Goal: Task Accomplishment & Management: Use online tool/utility

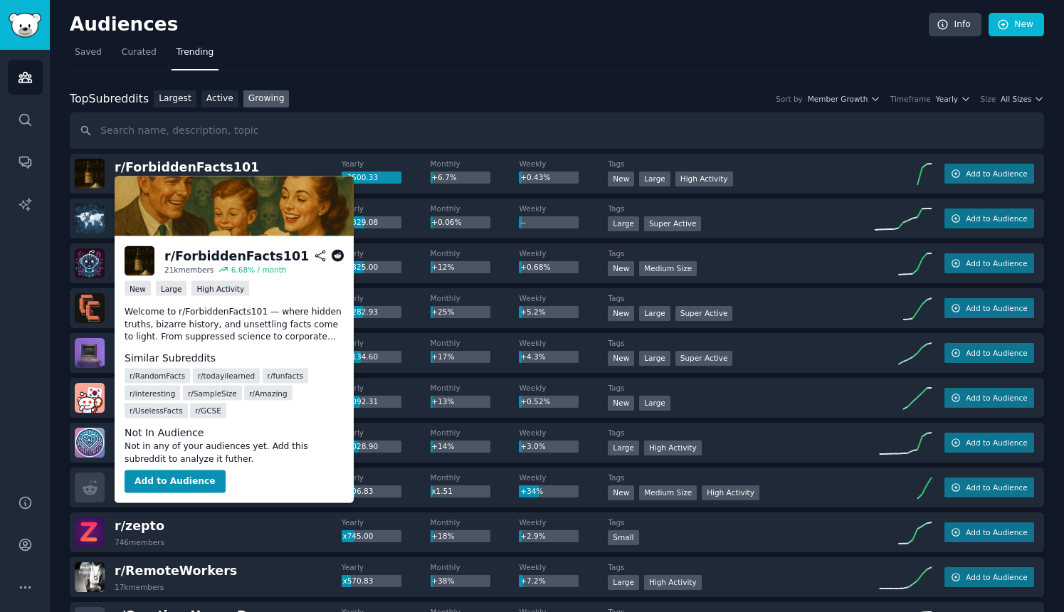
click at [191, 167] on span "r/ ForbiddenFacts101" at bounding box center [187, 167] width 144 height 14
click at [159, 172] on span "r/ ForbiddenFacts101" at bounding box center [187, 167] width 144 height 14
click at [170, 482] on button "Add to Audience" at bounding box center [175, 481] width 101 height 23
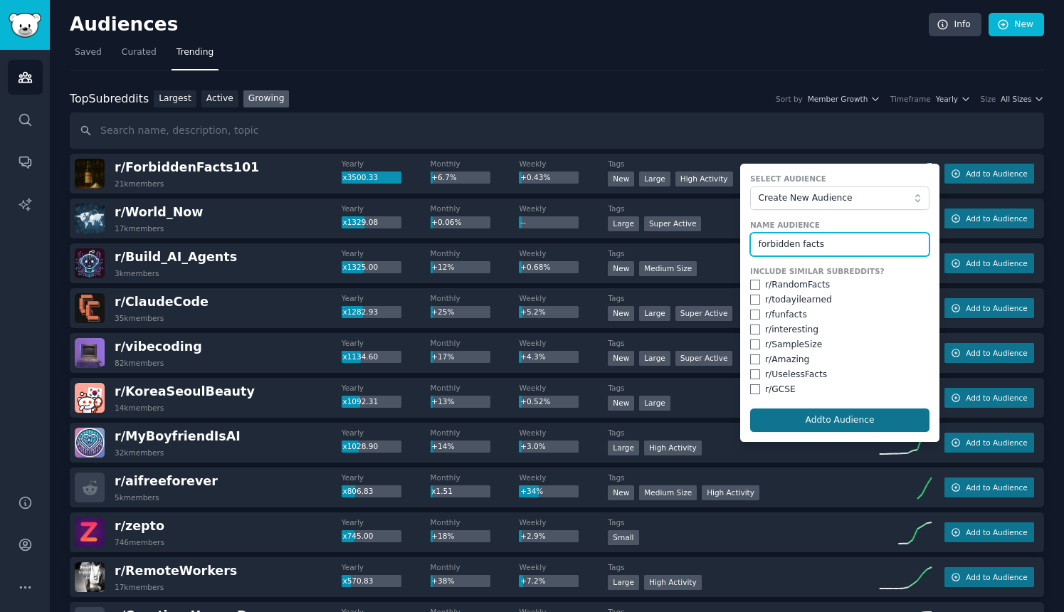
type input "forbidden facts"
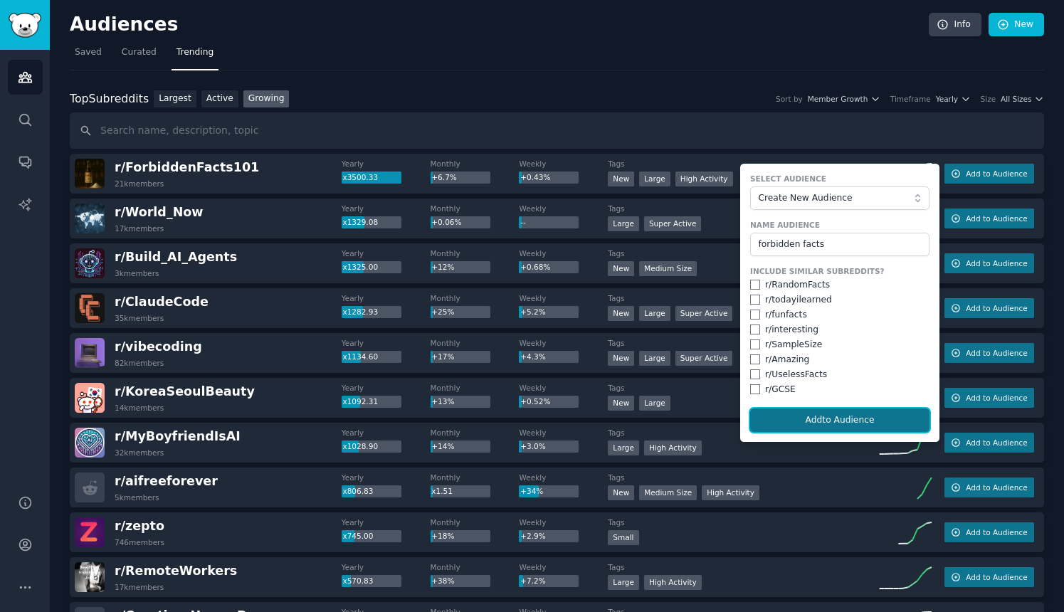
click at [839, 421] on button "Add to Audience" at bounding box center [839, 421] width 179 height 24
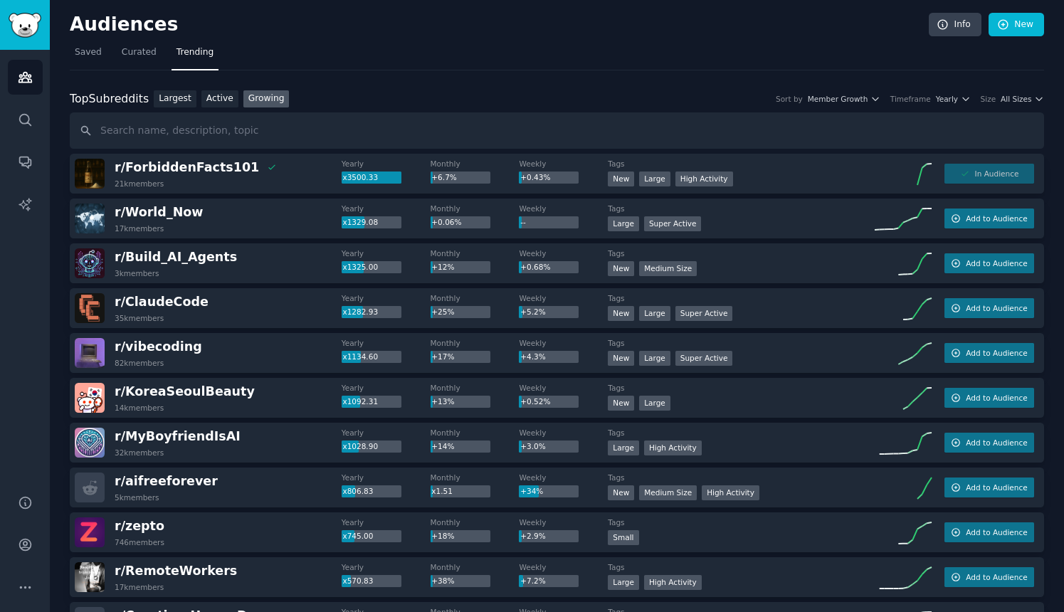
click at [989, 177] on div "In Audience" at bounding box center [989, 174] width 90 height 20
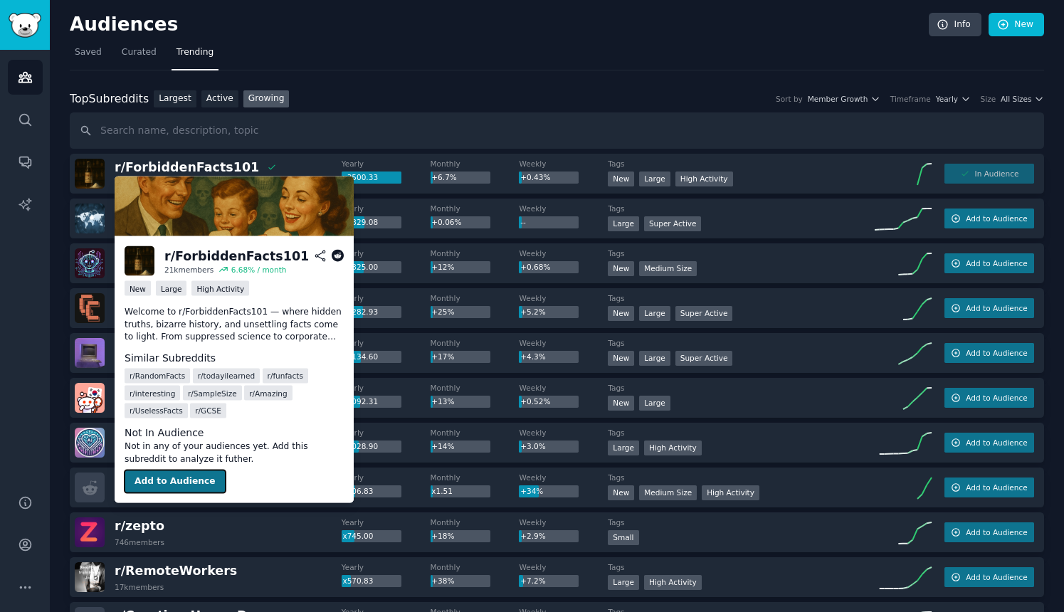
click at [181, 484] on button "Add to Audience" at bounding box center [175, 481] width 101 height 23
click at [177, 483] on button "Add to Audience" at bounding box center [175, 481] width 101 height 23
click at [205, 290] on div "High Activity" at bounding box center [220, 288] width 58 height 15
click at [183, 478] on button "Add to Audience" at bounding box center [175, 481] width 101 height 23
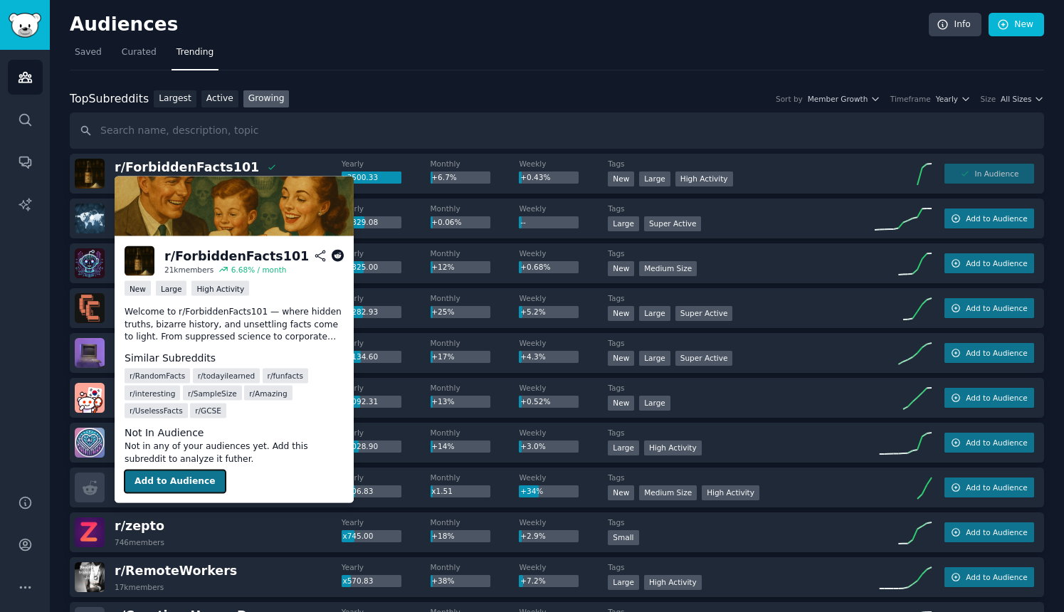
click at [183, 478] on button "Add to Audience" at bounding box center [175, 481] width 101 height 23
